Goal: Transaction & Acquisition: Purchase product/service

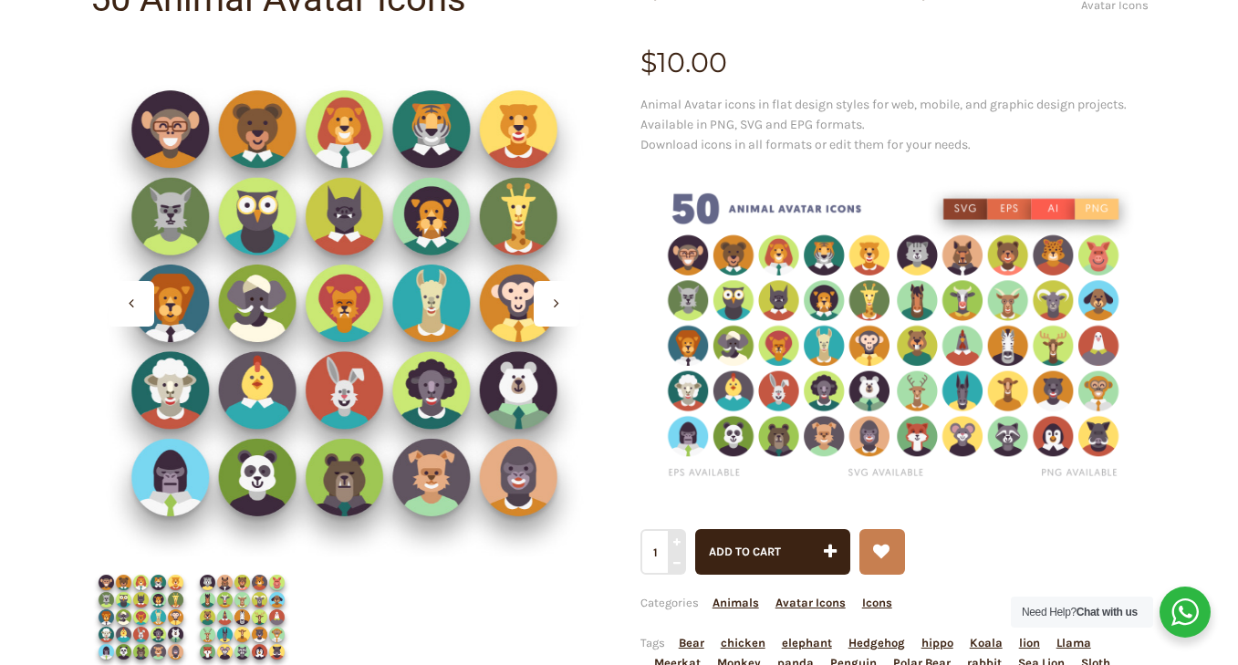
click at [555, 297] on icon at bounding box center [556, 302] width 5 height 15
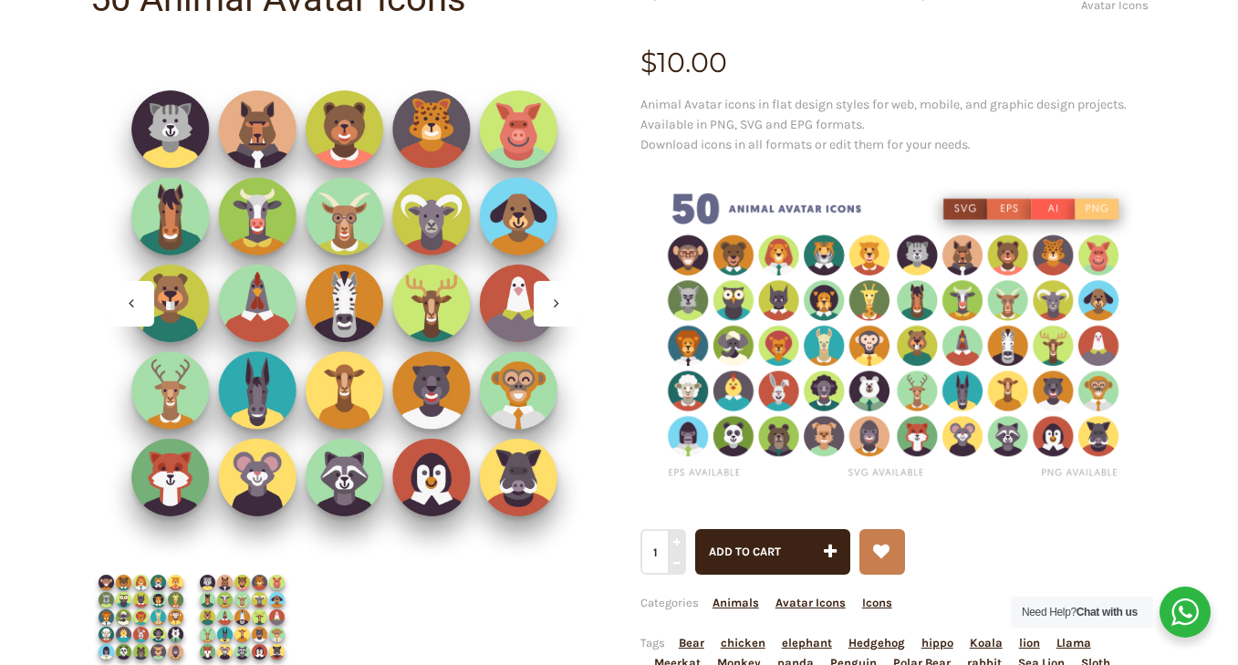
click at [555, 297] on icon at bounding box center [556, 302] width 5 height 15
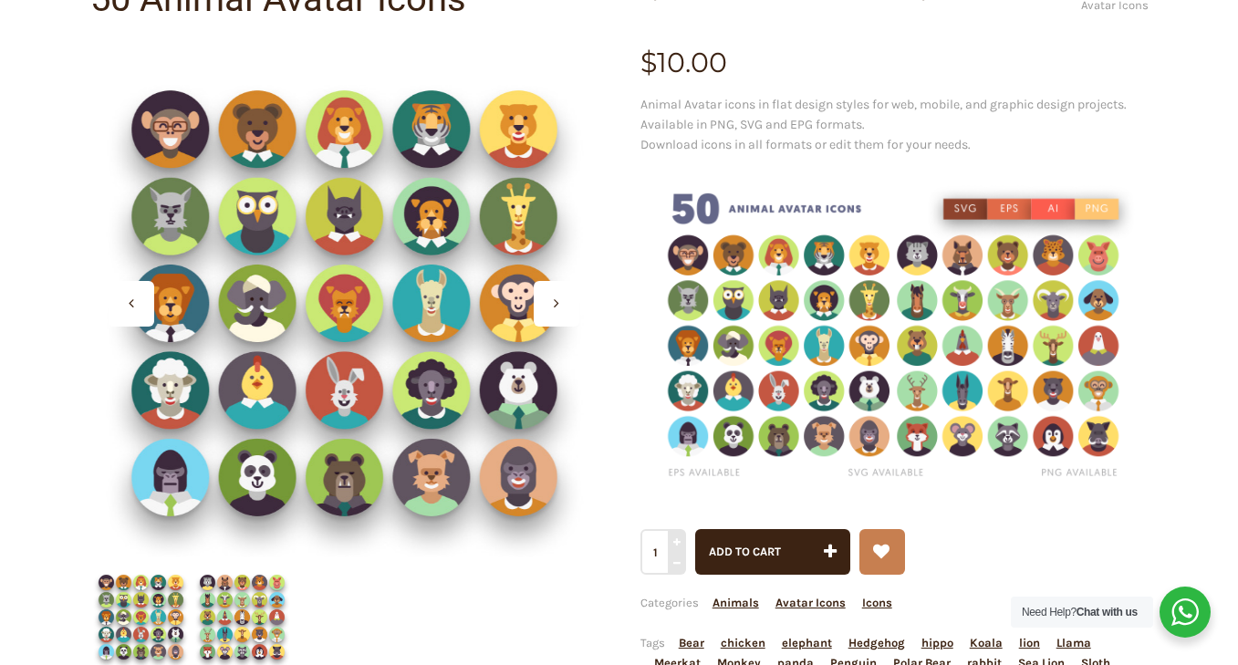
click at [555, 297] on icon at bounding box center [556, 302] width 5 height 15
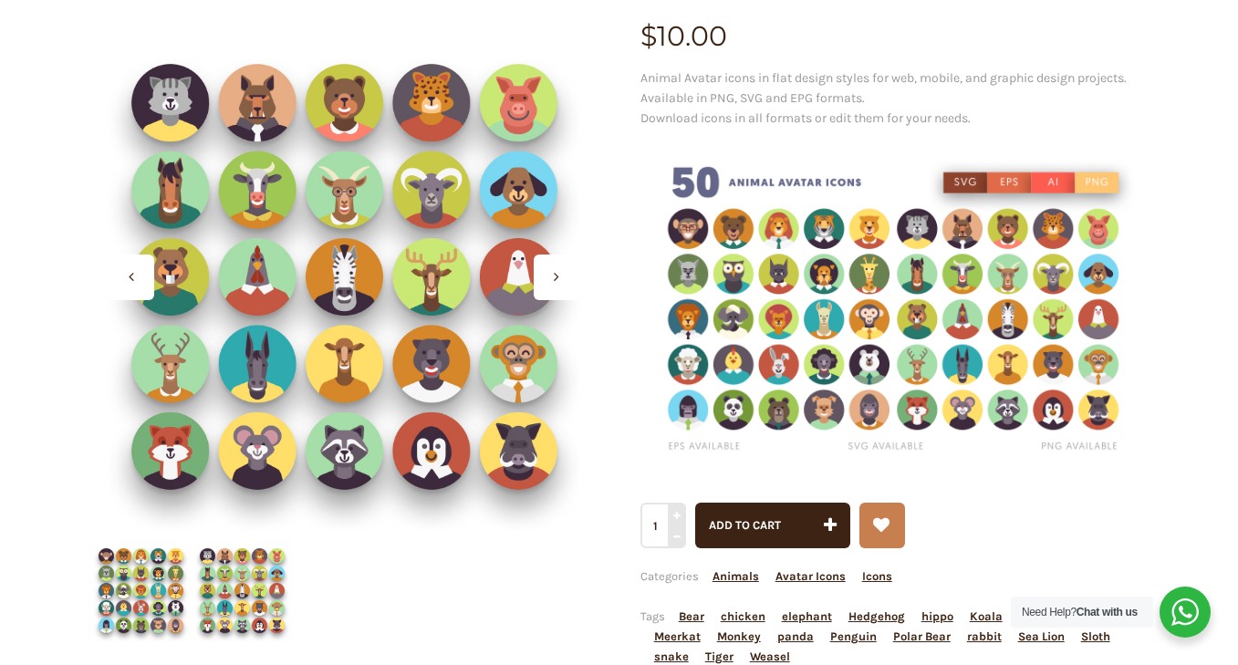
scroll to position [229, 0]
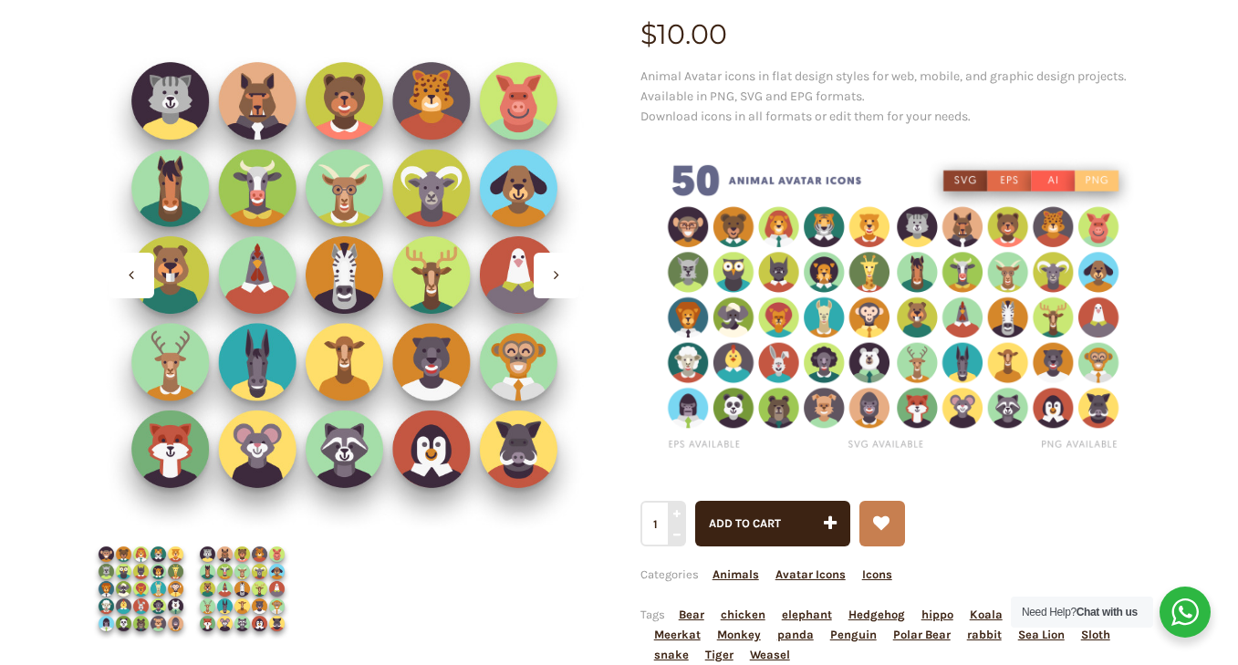
click at [554, 270] on icon at bounding box center [556, 274] width 5 height 15
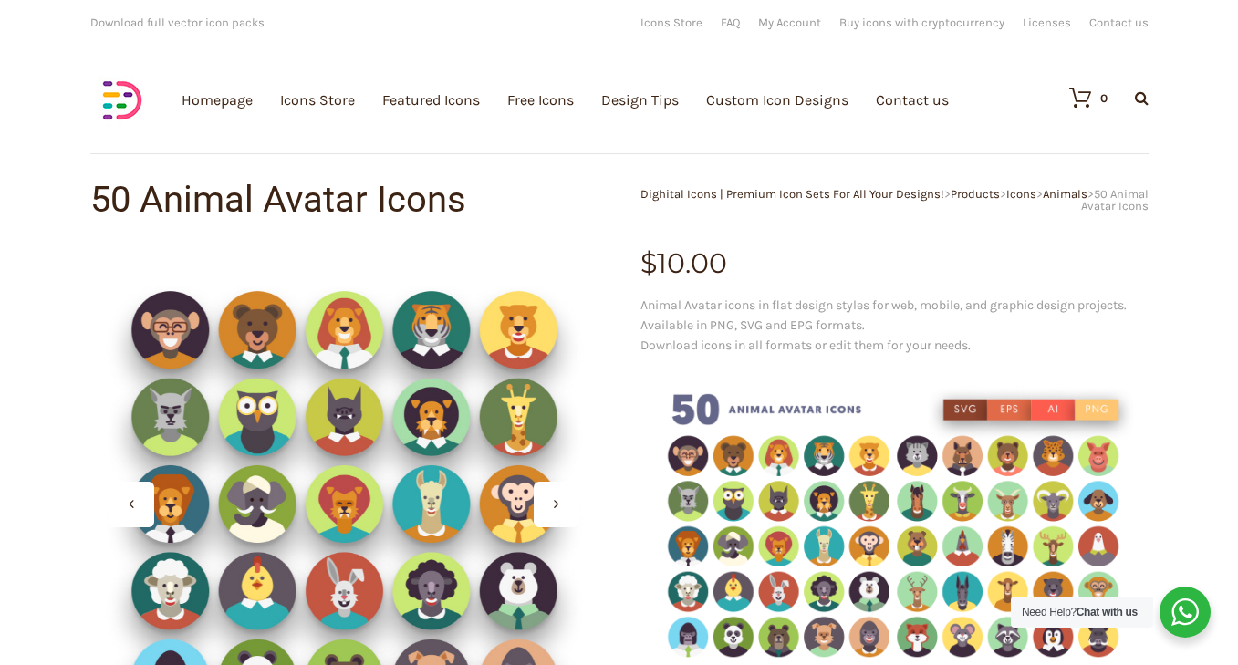
scroll to position [0, 0]
click at [136, 101] on img at bounding box center [122, 100] width 64 height 64
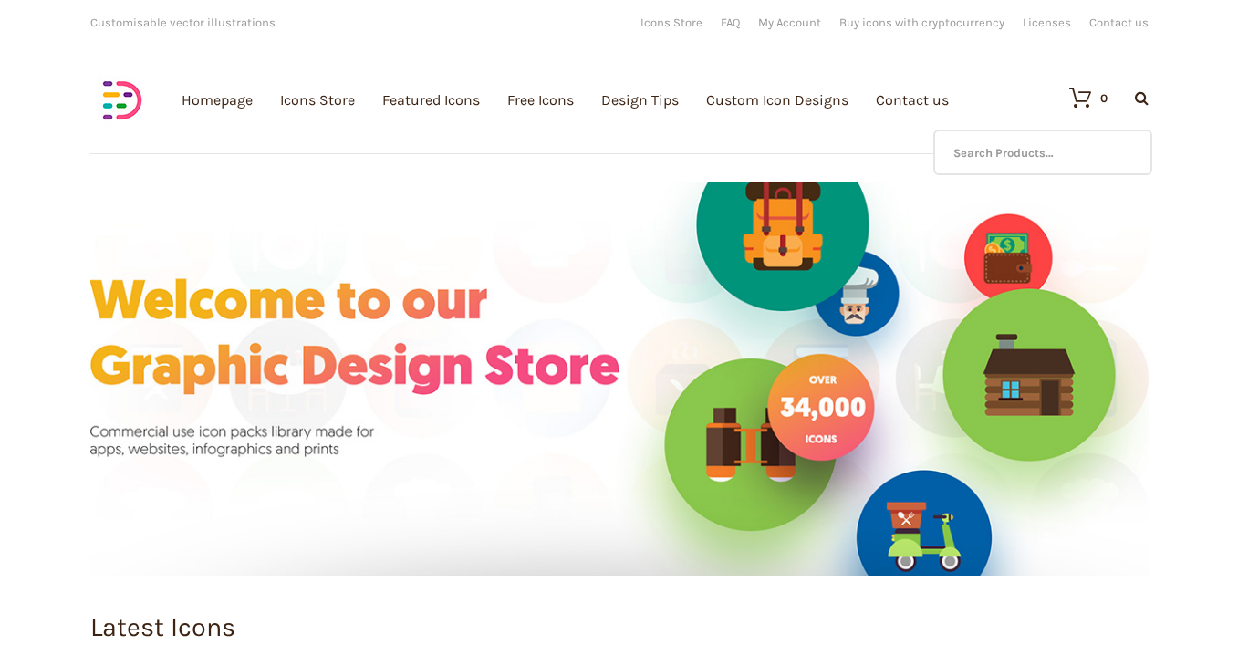
click at [1139, 98] on icon at bounding box center [1141, 97] width 14 height 15
click at [1045, 160] on input "text" at bounding box center [1042, 152] width 219 height 46
type input "space avatars"
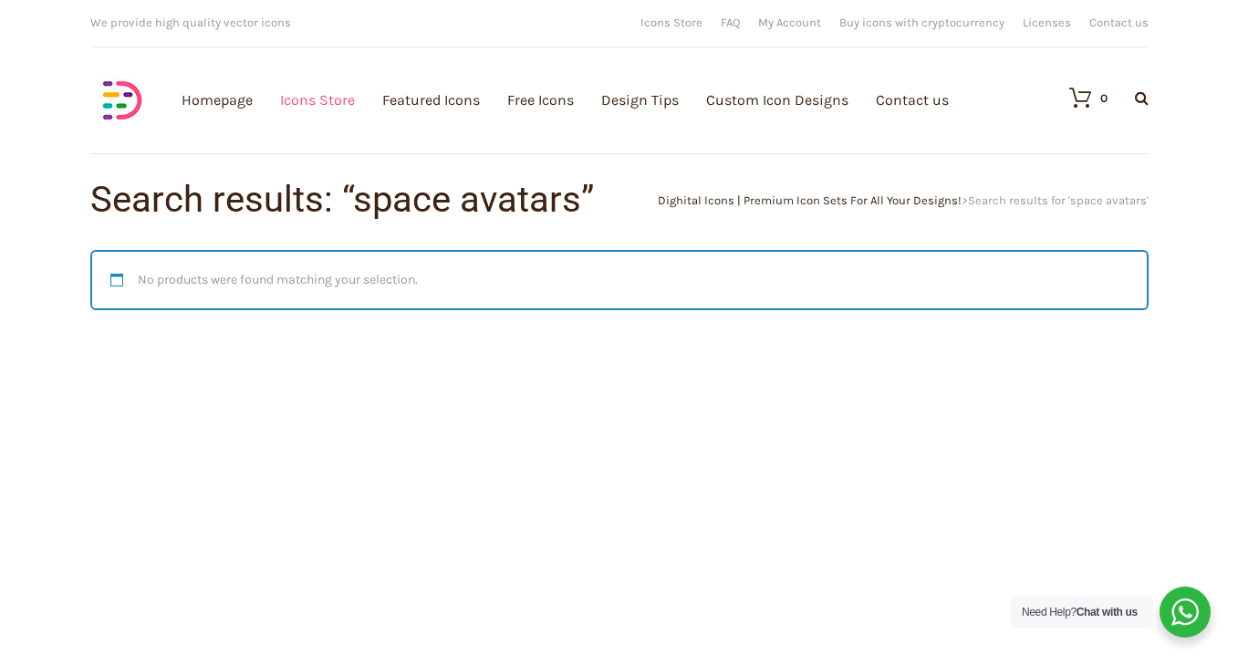
click at [337, 96] on link "Icons Store" at bounding box center [317, 100] width 75 height 200
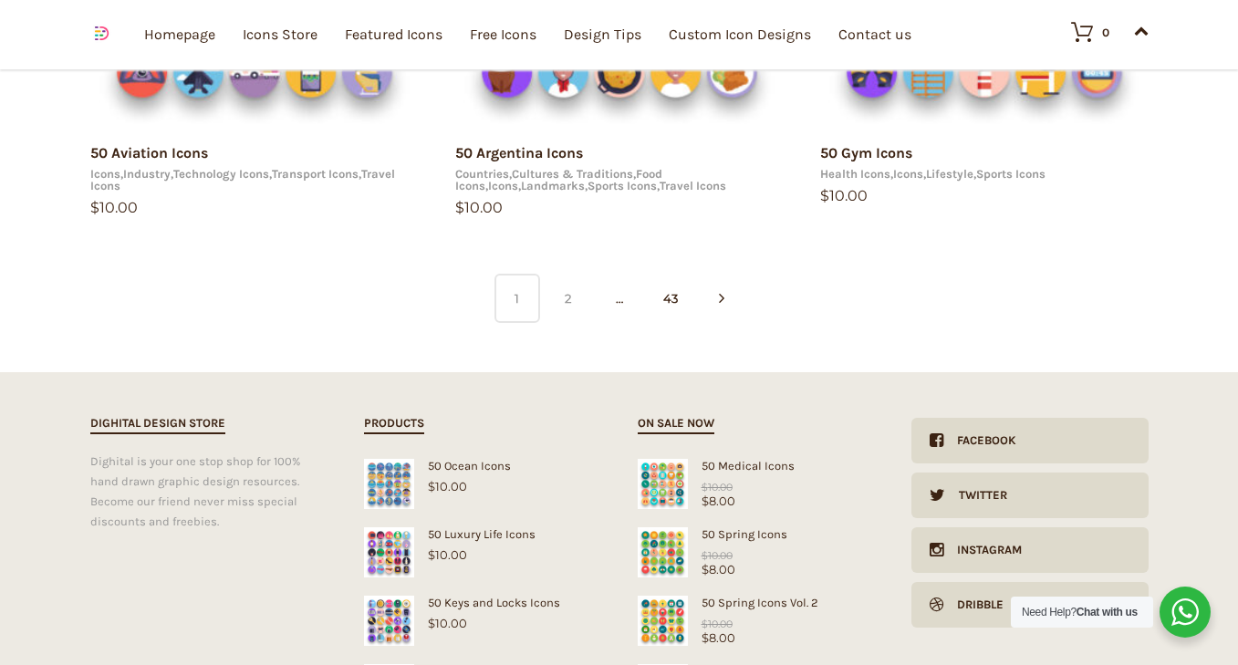
scroll to position [1439, 0]
click at [572, 294] on link "2" at bounding box center [568, 297] width 46 height 49
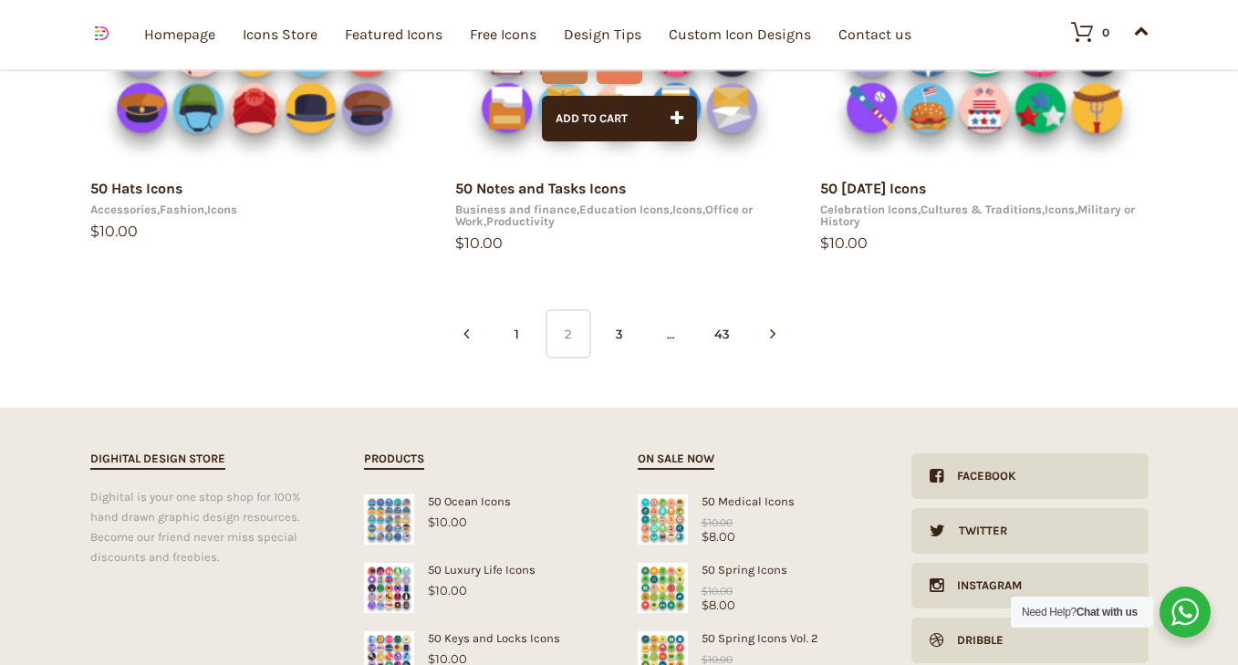
scroll to position [1496, 0]
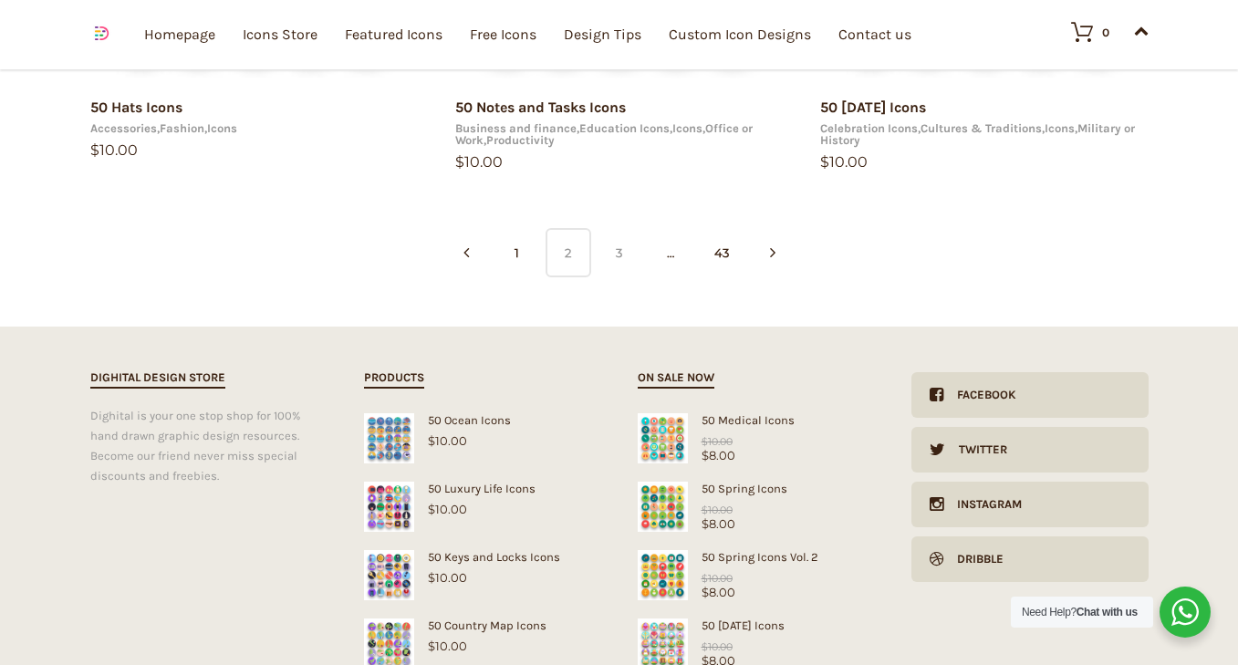
click at [616, 249] on link "3" at bounding box center [619, 252] width 46 height 49
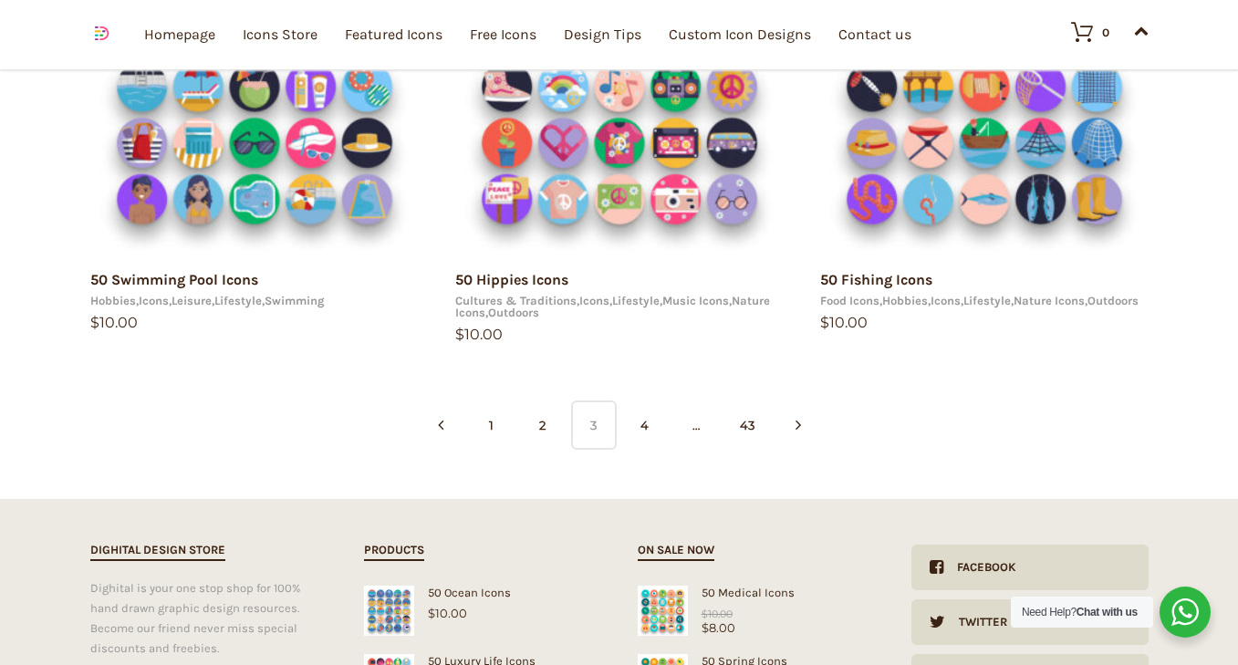
scroll to position [1312, 0]
click at [643, 432] on link "4" at bounding box center [645, 423] width 46 height 49
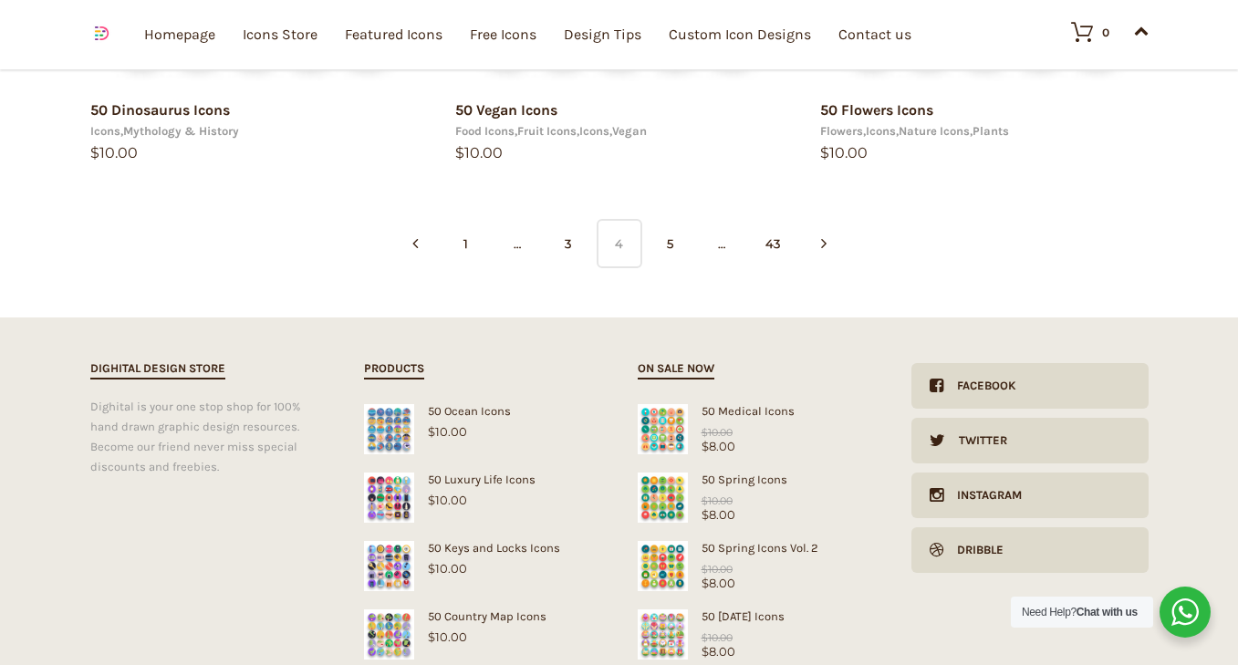
scroll to position [1483, 0]
click at [675, 251] on link "5" at bounding box center [670, 241] width 46 height 49
